Goal: Task Accomplishment & Management: Use online tool/utility

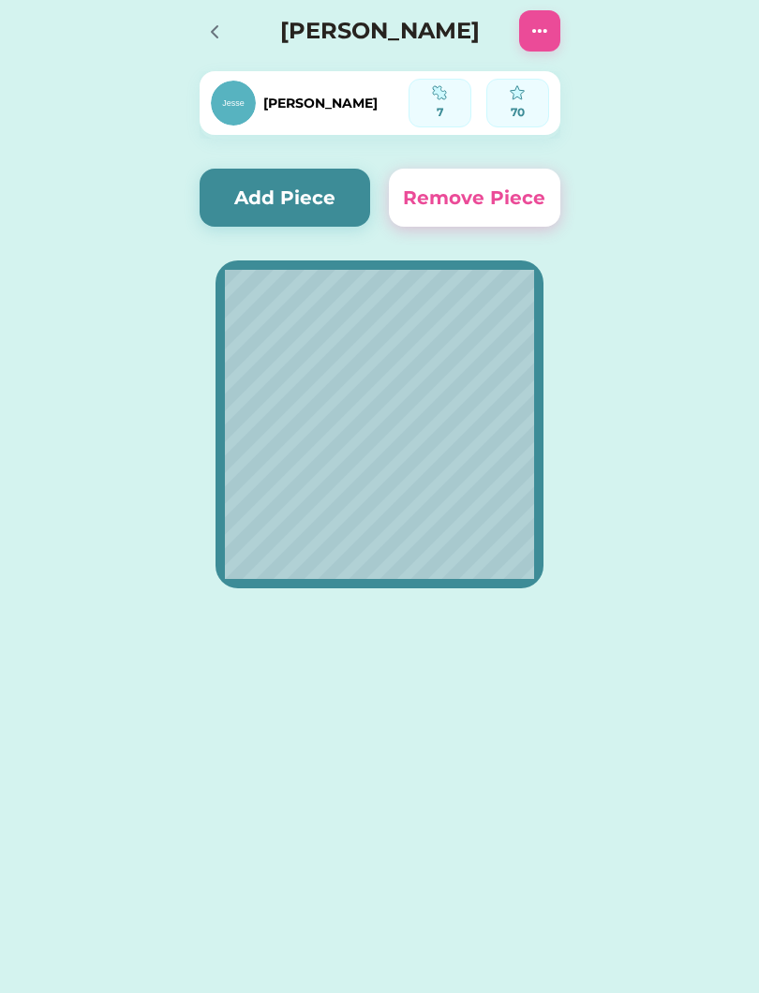
click at [200, 22] on div at bounding box center [214, 31] width 28 height 28
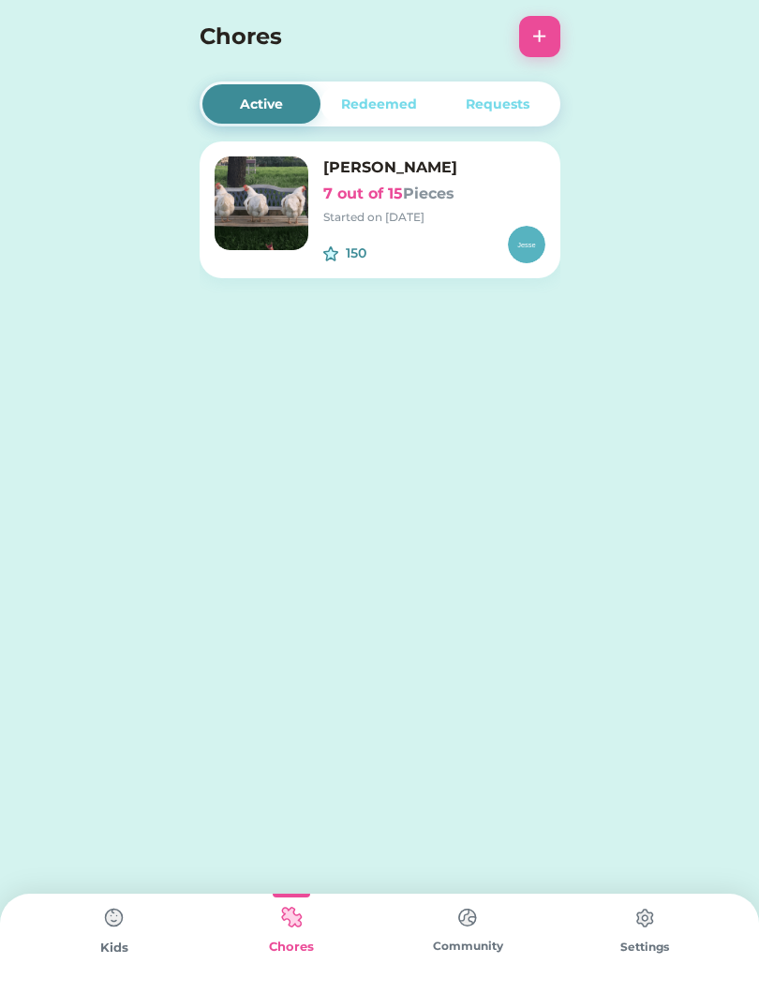
click at [107, 936] on img at bounding box center [114, 918] width 37 height 37
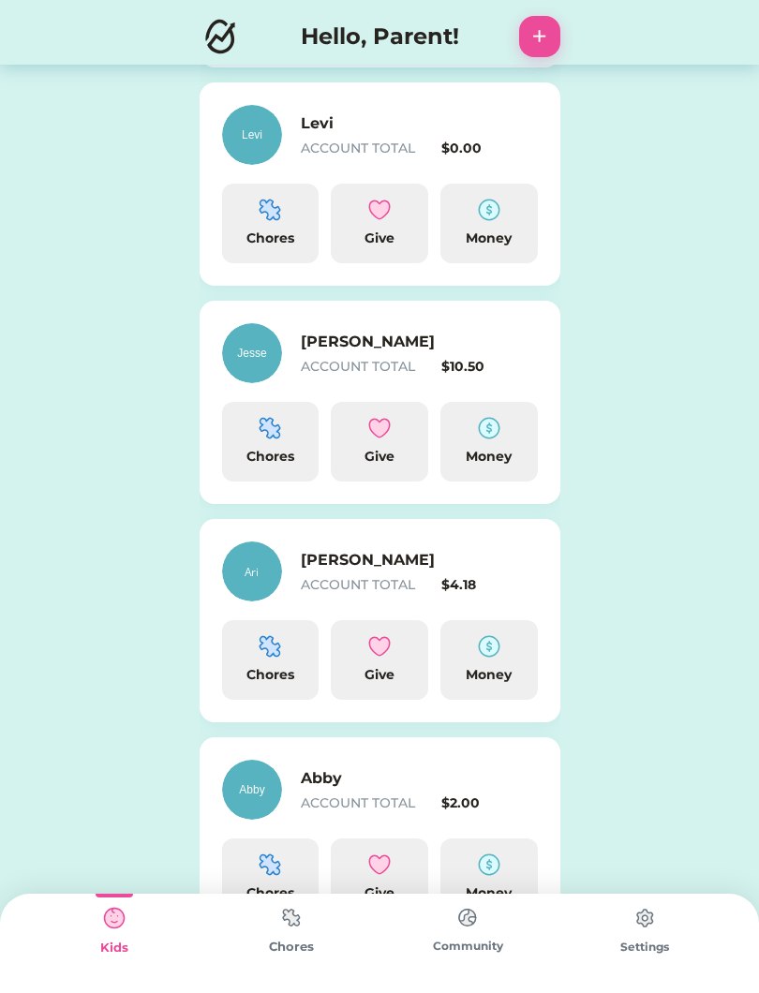
scroll to position [542, 0]
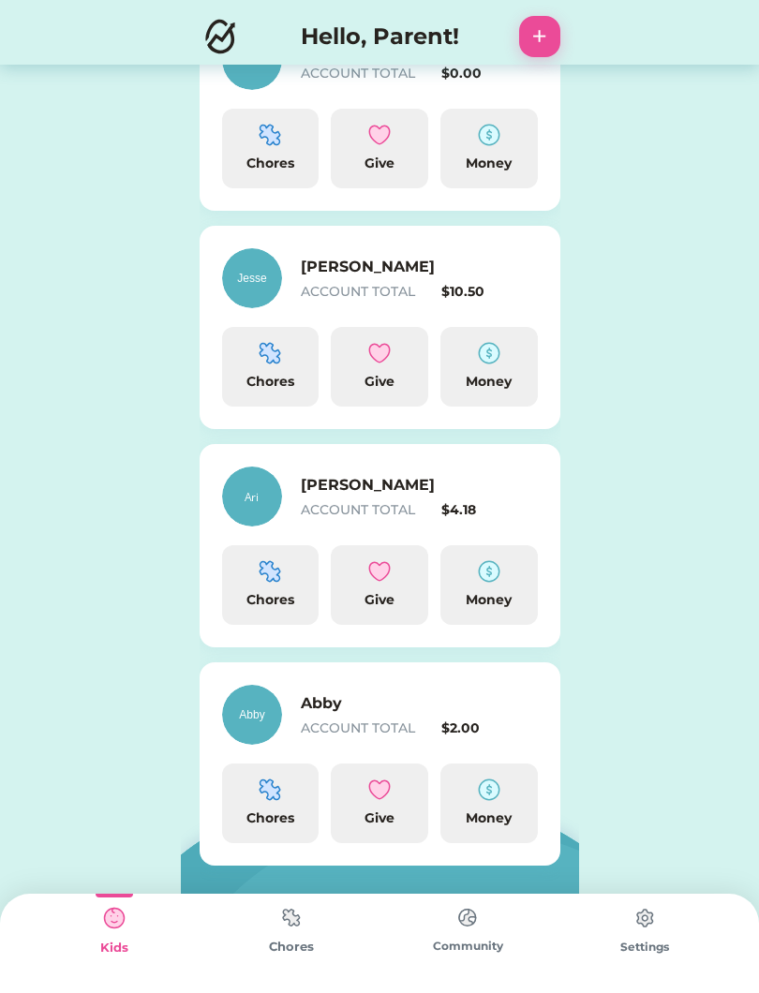
click at [271, 800] on img at bounding box center [270, 790] width 22 height 22
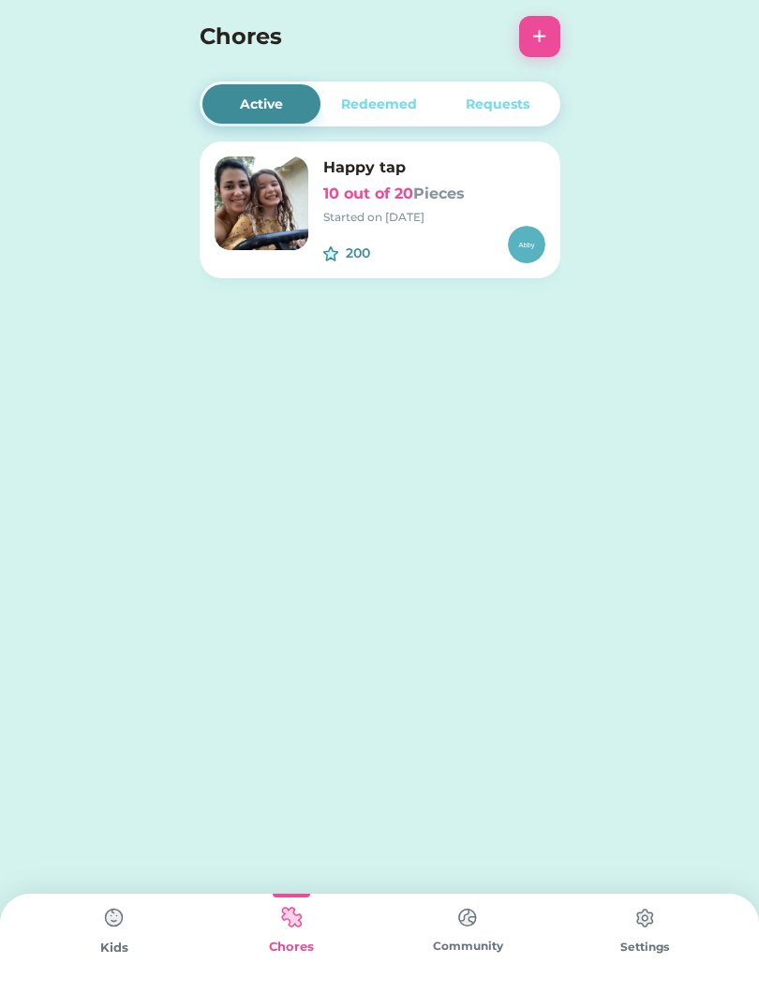
click at [327, 206] on div "Happy tap 10 out of 20 Pieces Started on 8/22/25" at bounding box center [434, 191] width 222 height 69
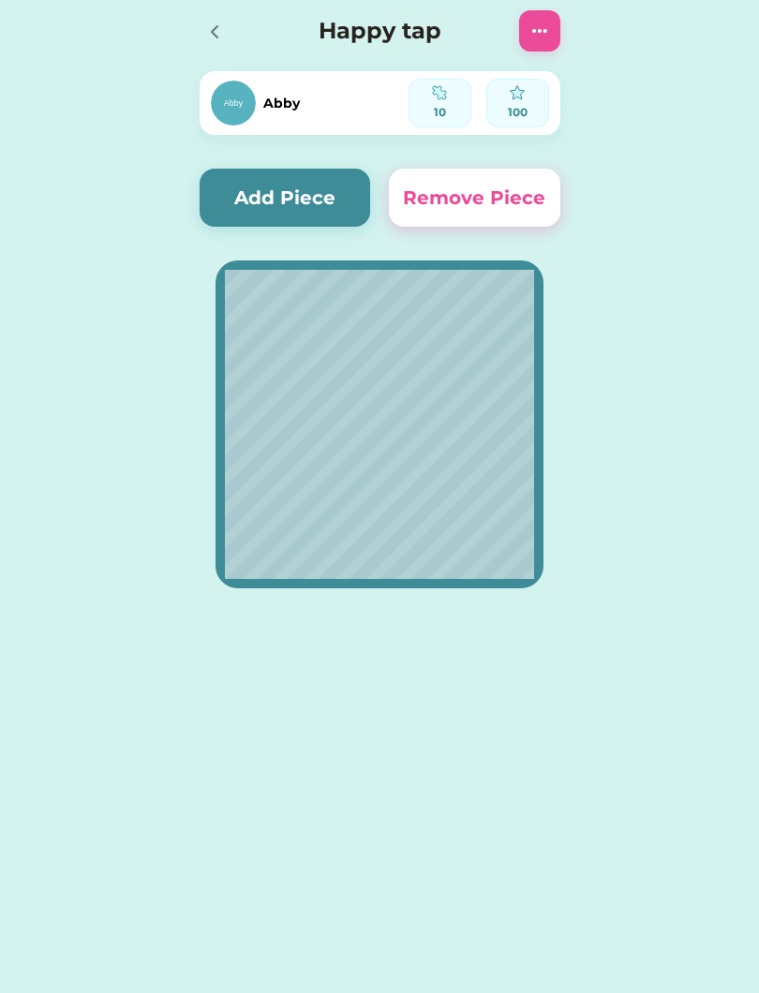
click at [240, 190] on button "Add Piece" at bounding box center [286, 198] width 172 height 58
